Goal: Find specific page/section

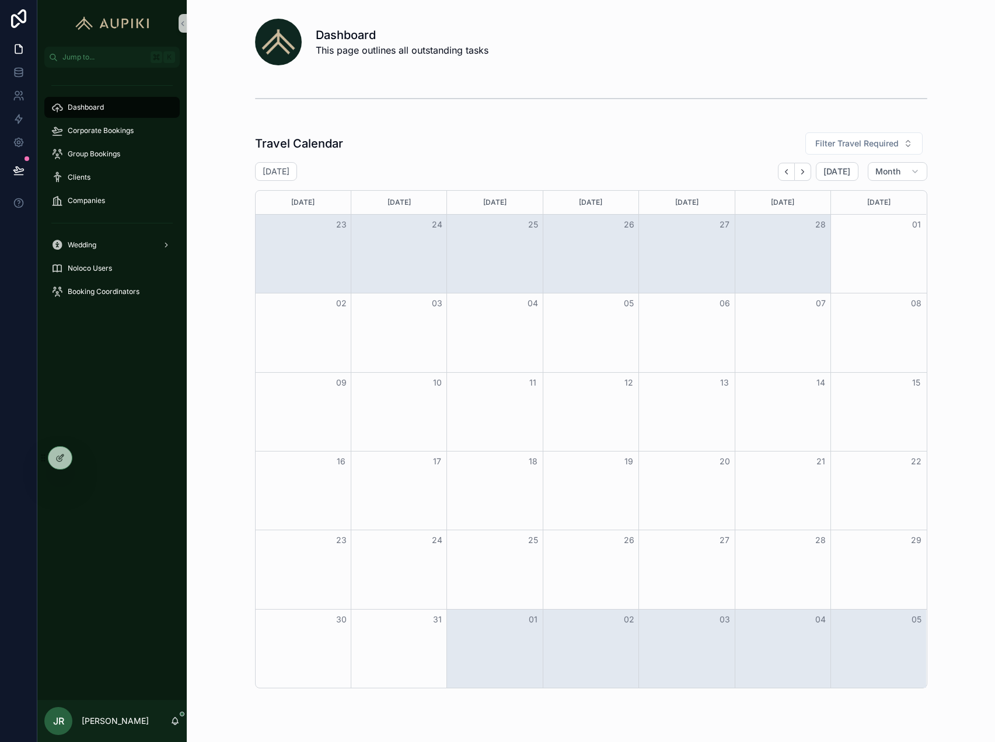
click at [85, 102] on div "Dashboard" at bounding box center [111, 107] width 121 height 19
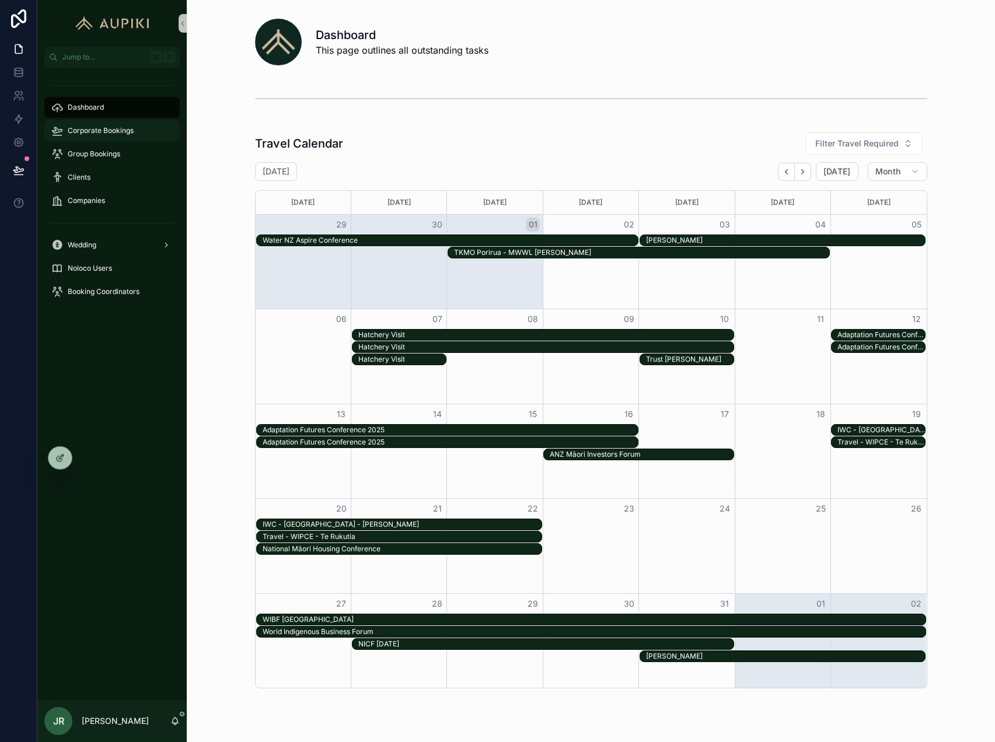
click at [125, 128] on span "Corporate Bookings" at bounding box center [101, 130] width 66 height 9
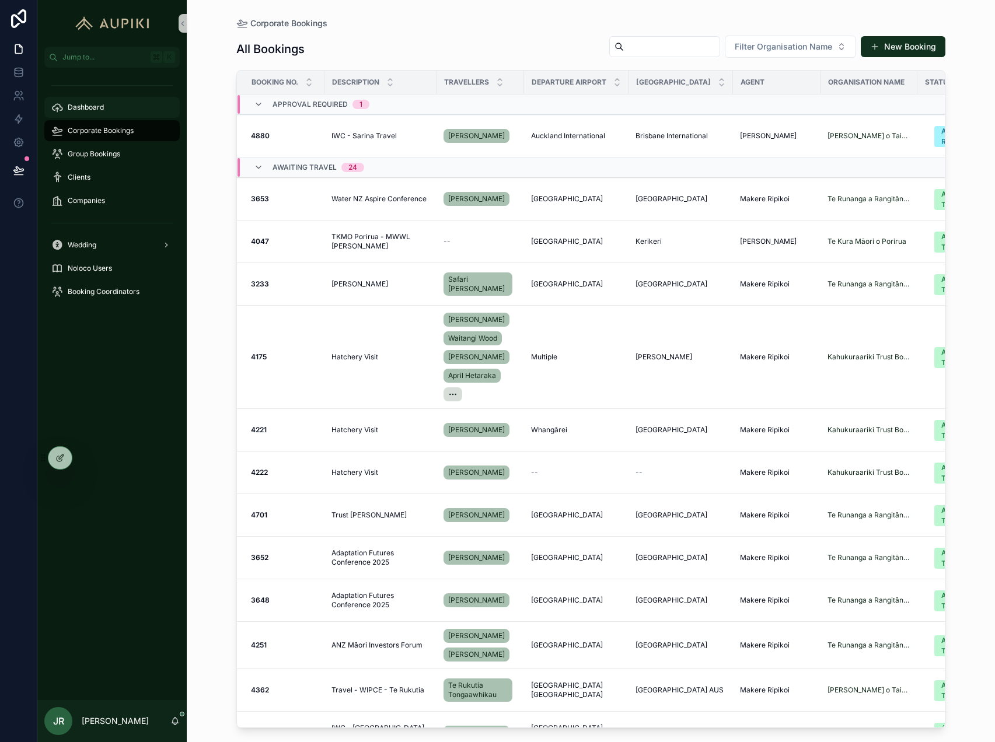
click at [118, 107] on div "Dashboard" at bounding box center [111, 107] width 121 height 19
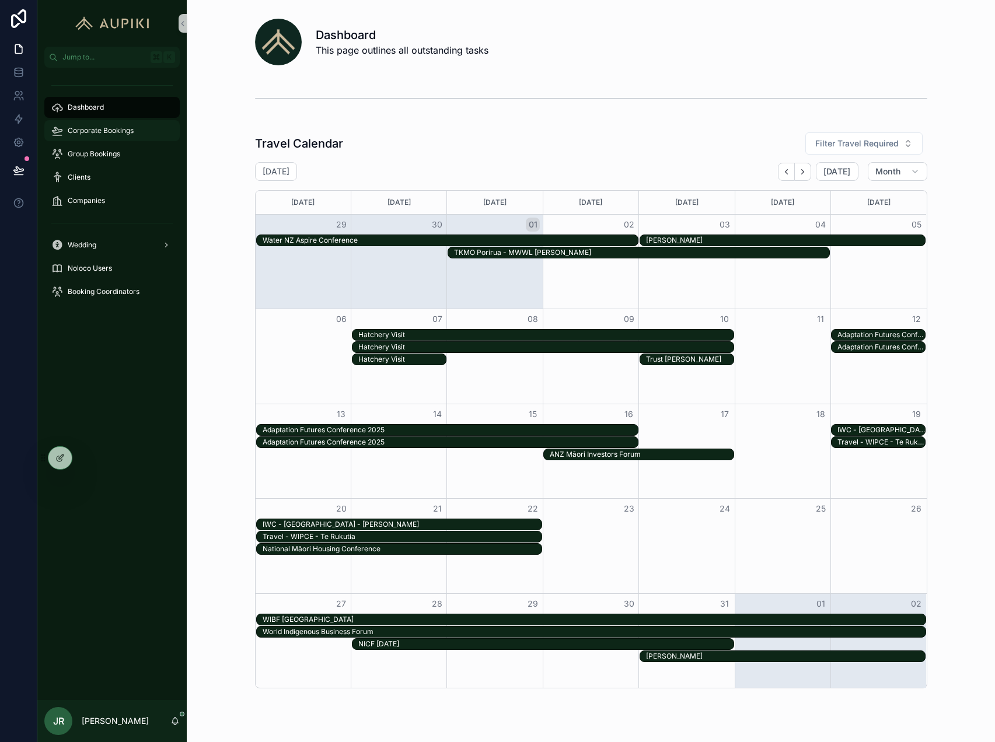
click at [125, 135] on div "Corporate Bookings" at bounding box center [111, 130] width 121 height 19
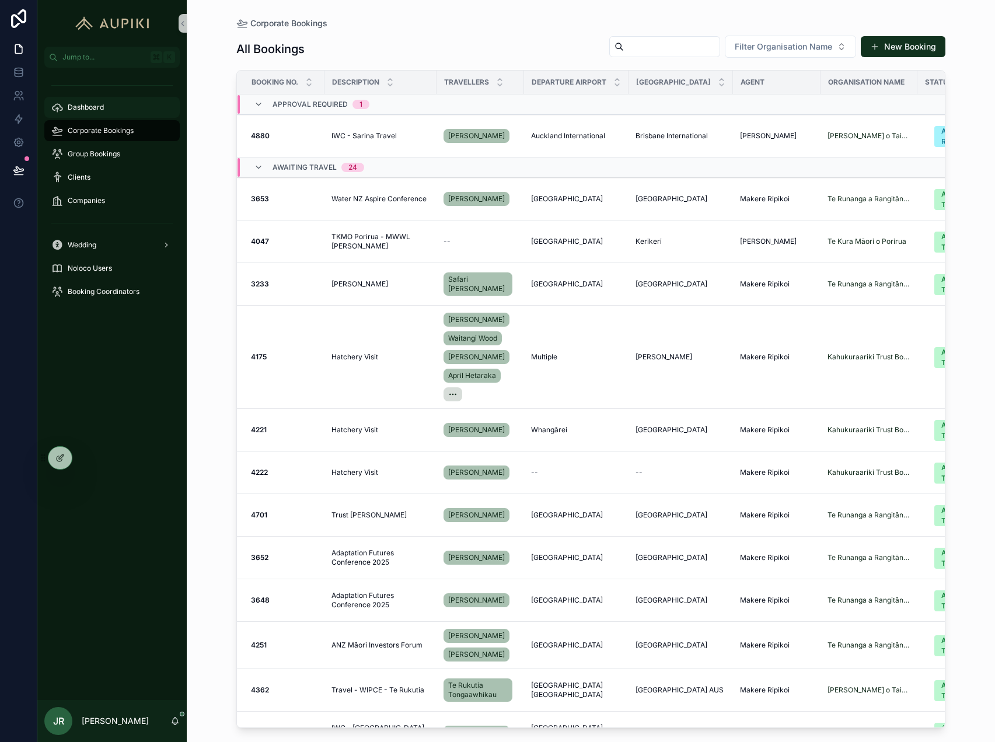
click at [122, 101] on div "Dashboard" at bounding box center [111, 107] width 121 height 19
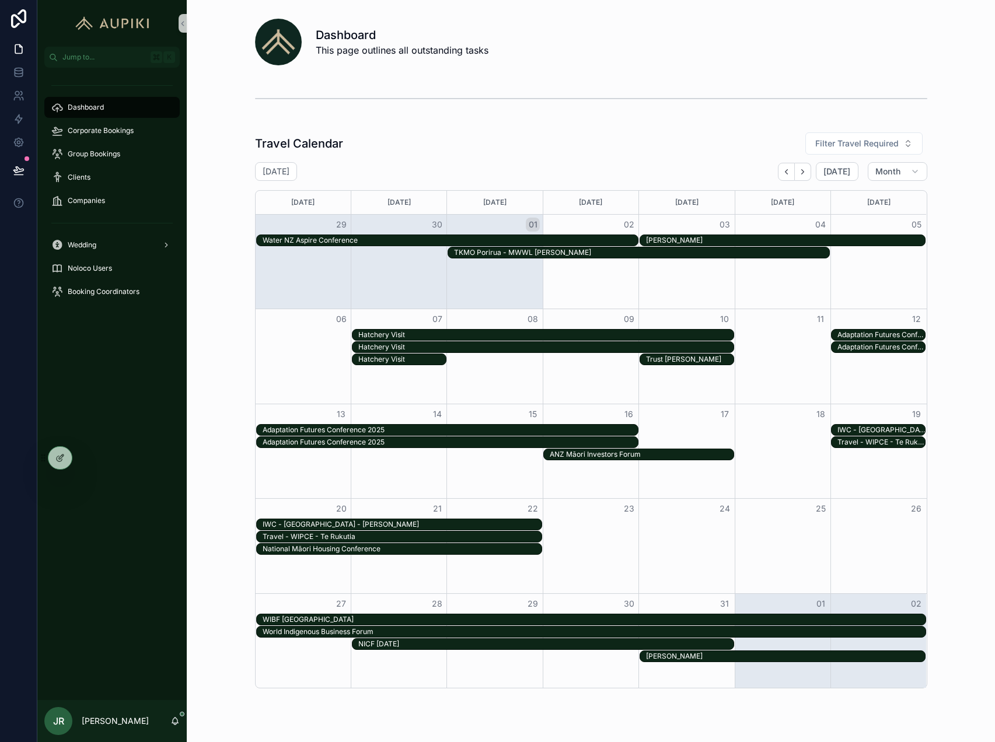
click at [755, 143] on div "Travel Calendar Filter Travel Required" at bounding box center [591, 143] width 672 height 23
click at [62, 461] on icon at bounding box center [59, 457] width 9 height 9
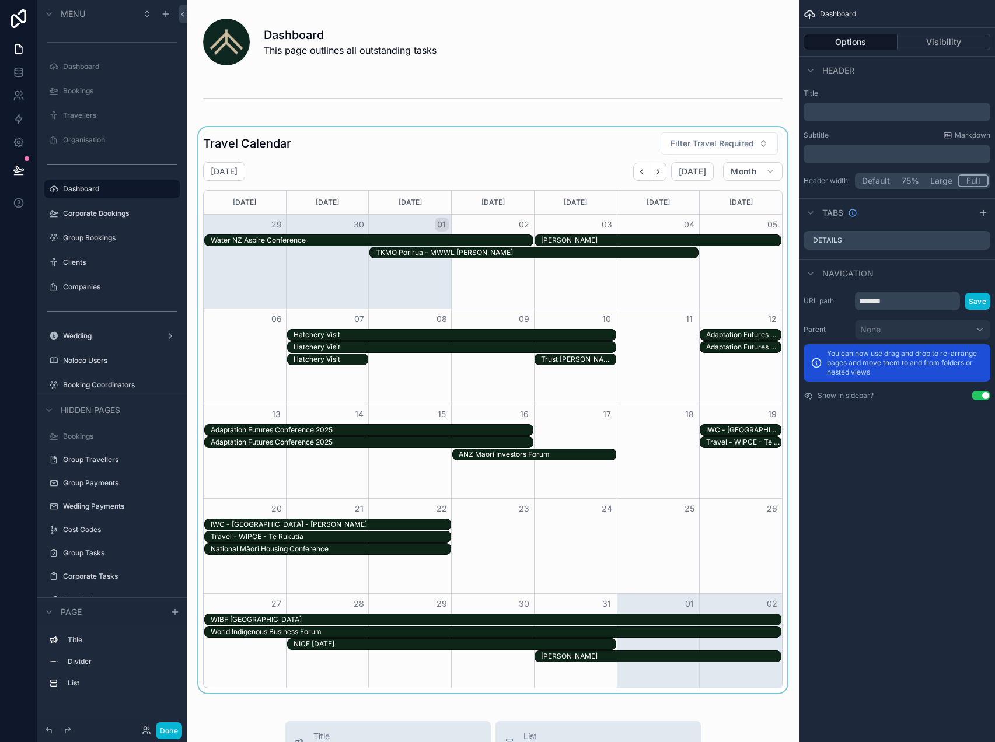
click at [637, 149] on div "scrollable content" at bounding box center [492, 410] width 593 height 566
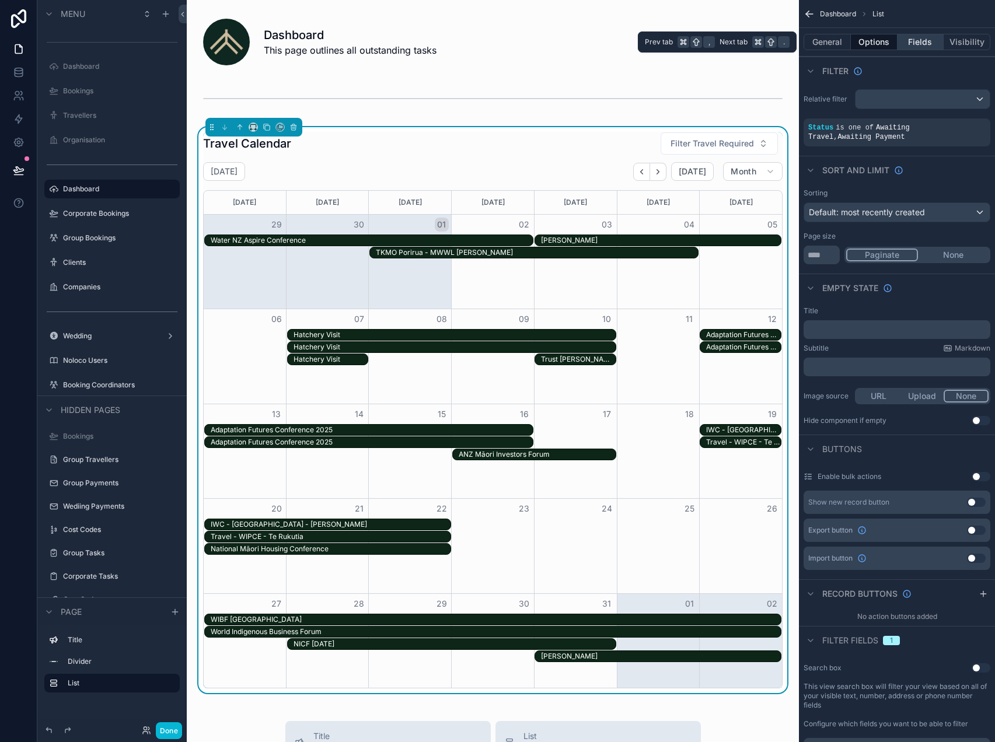
click at [917, 40] on button "Fields" at bounding box center [920, 42] width 47 height 16
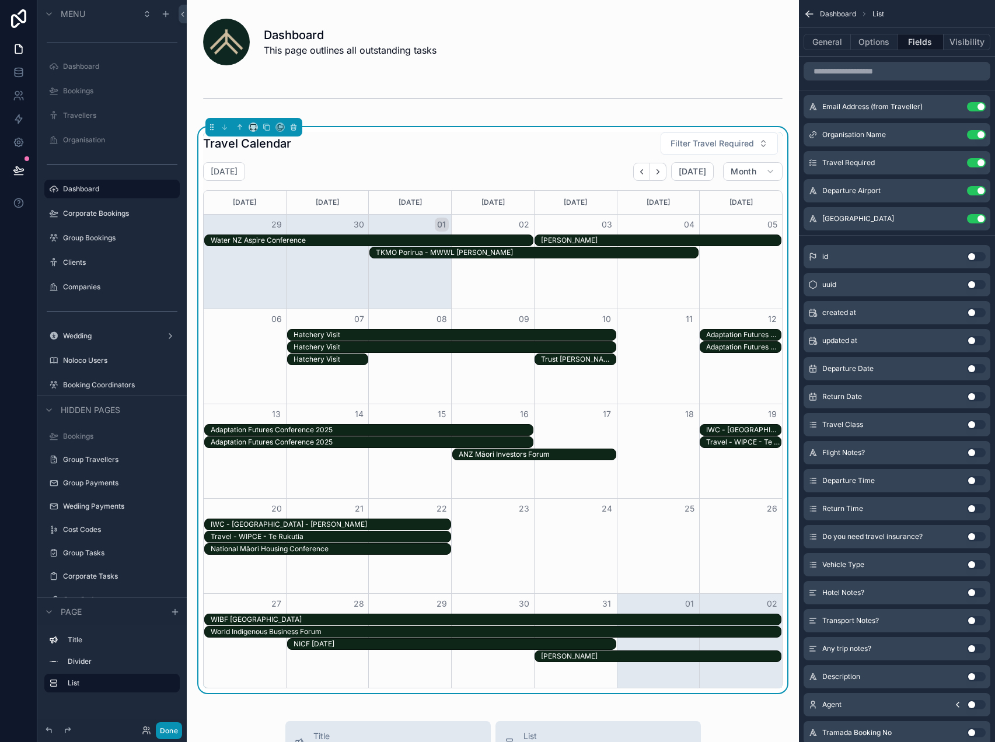
click at [165, 726] on button "Done" at bounding box center [169, 730] width 26 height 17
